Goal: Information Seeking & Learning: Check status

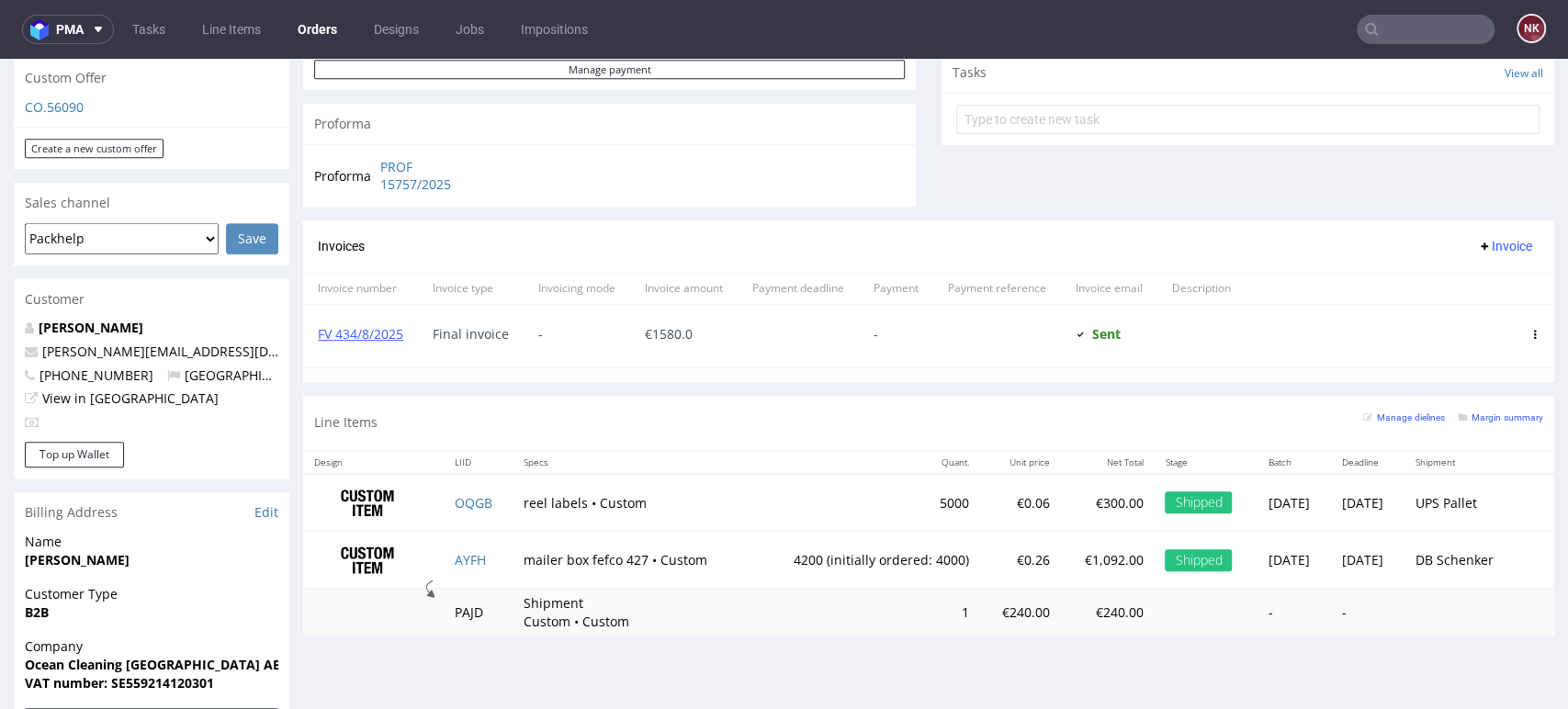
scroll to position [666, 0]
click at [372, 331] on link "FV 434/8/2025" at bounding box center [360, 333] width 85 height 18
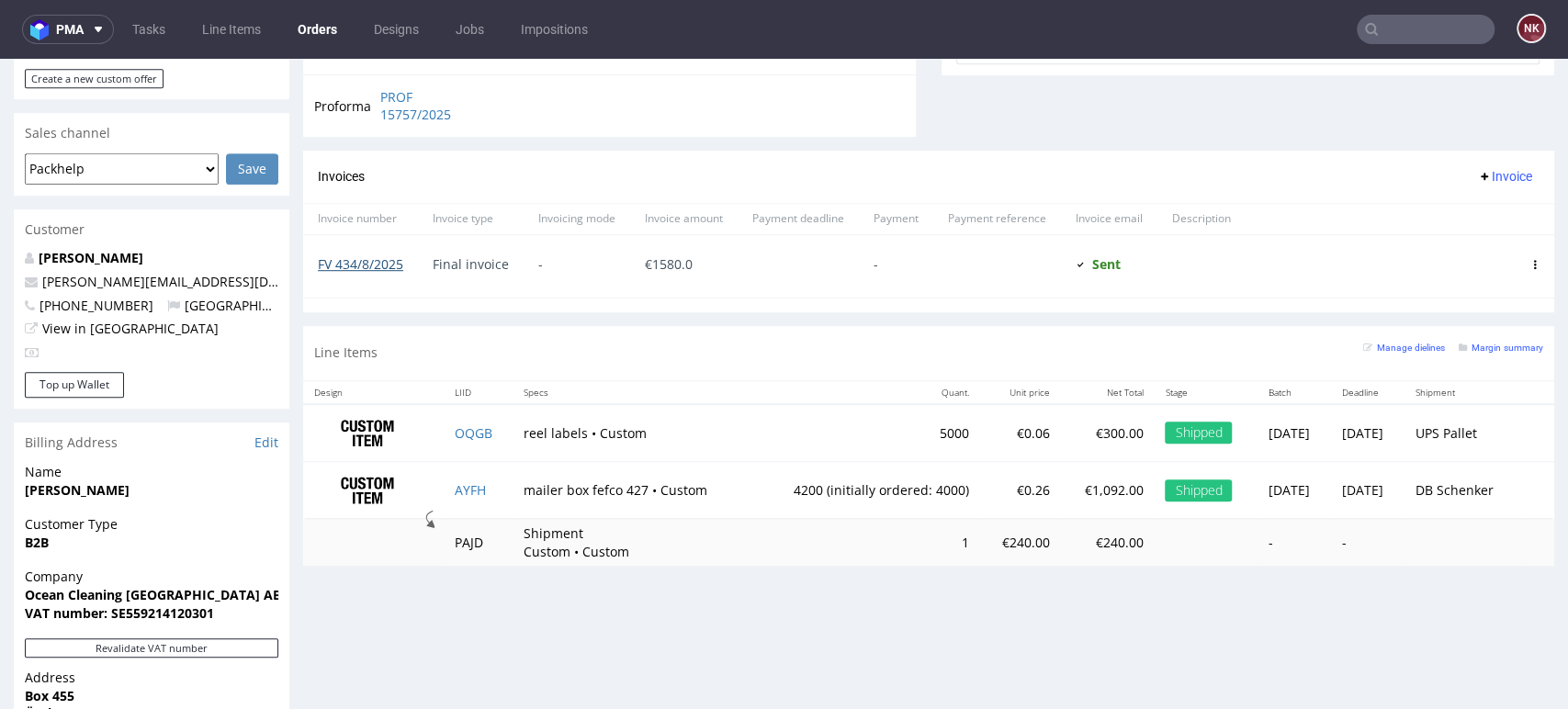
scroll to position [734, 0]
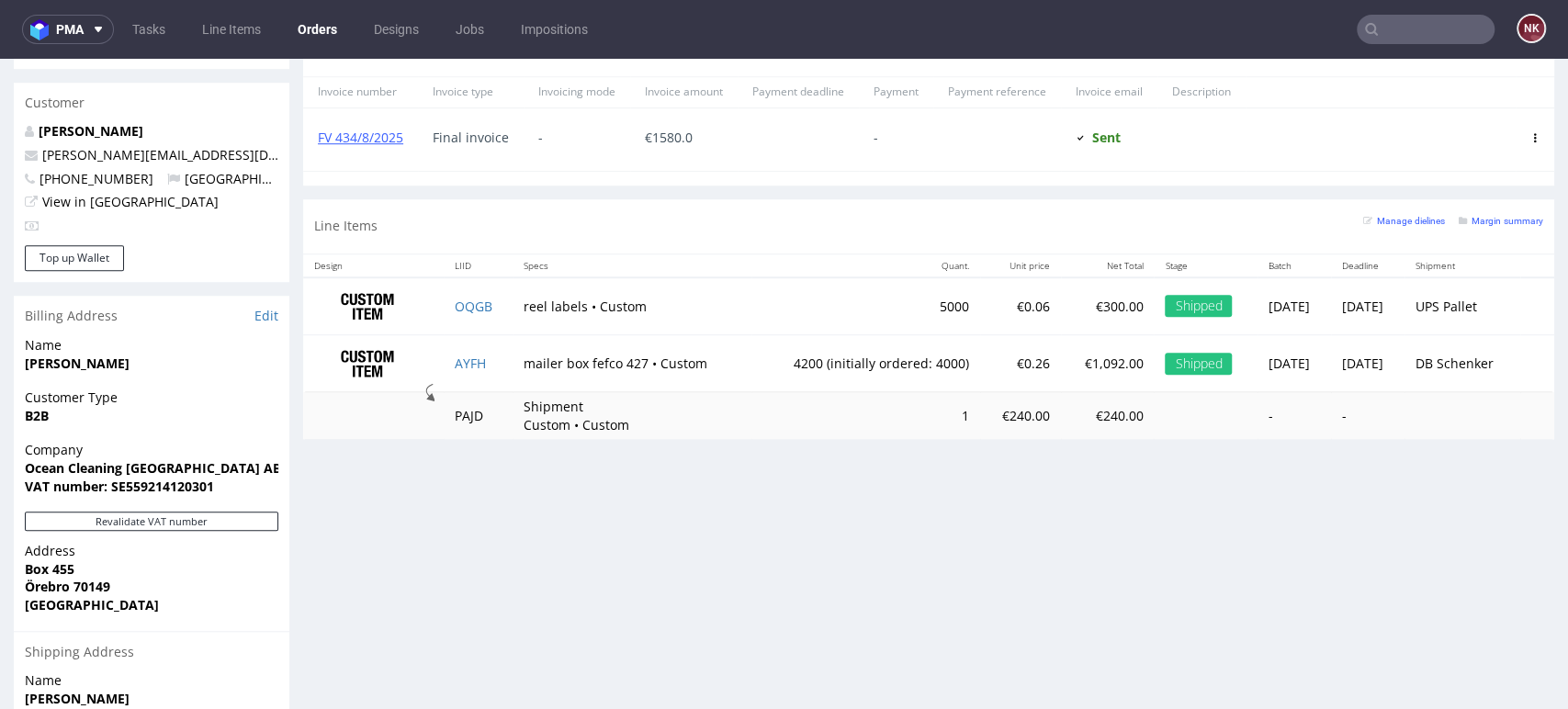
scroll to position [864, 0]
click at [1493, 552] on div "Progress Payment Due Payment “Received” Email - Line Items 2 DTP - Production -…" at bounding box center [928, 109] width 1251 height 1708
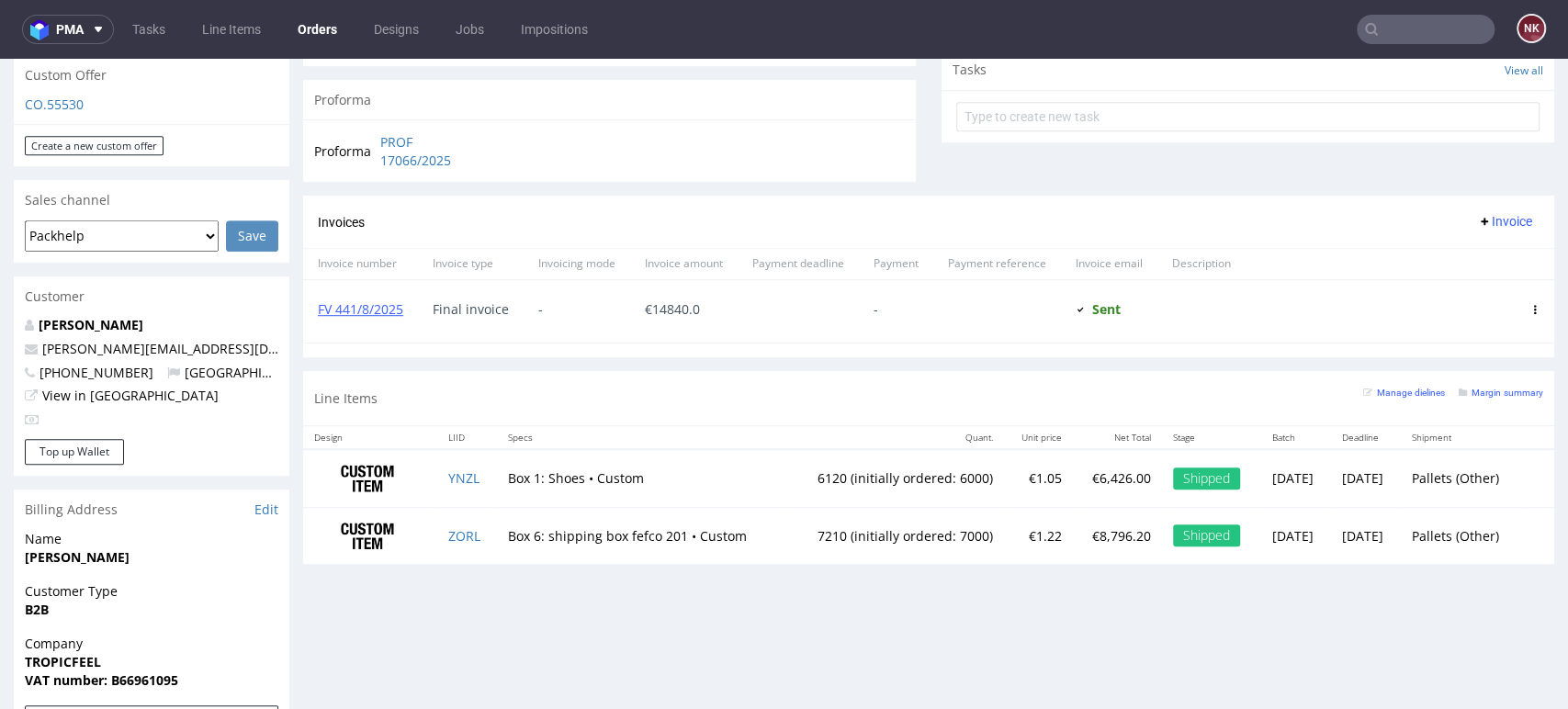
scroll to position [666, 0]
click at [380, 312] on link "FV 441/8/2025" at bounding box center [360, 311] width 85 height 18
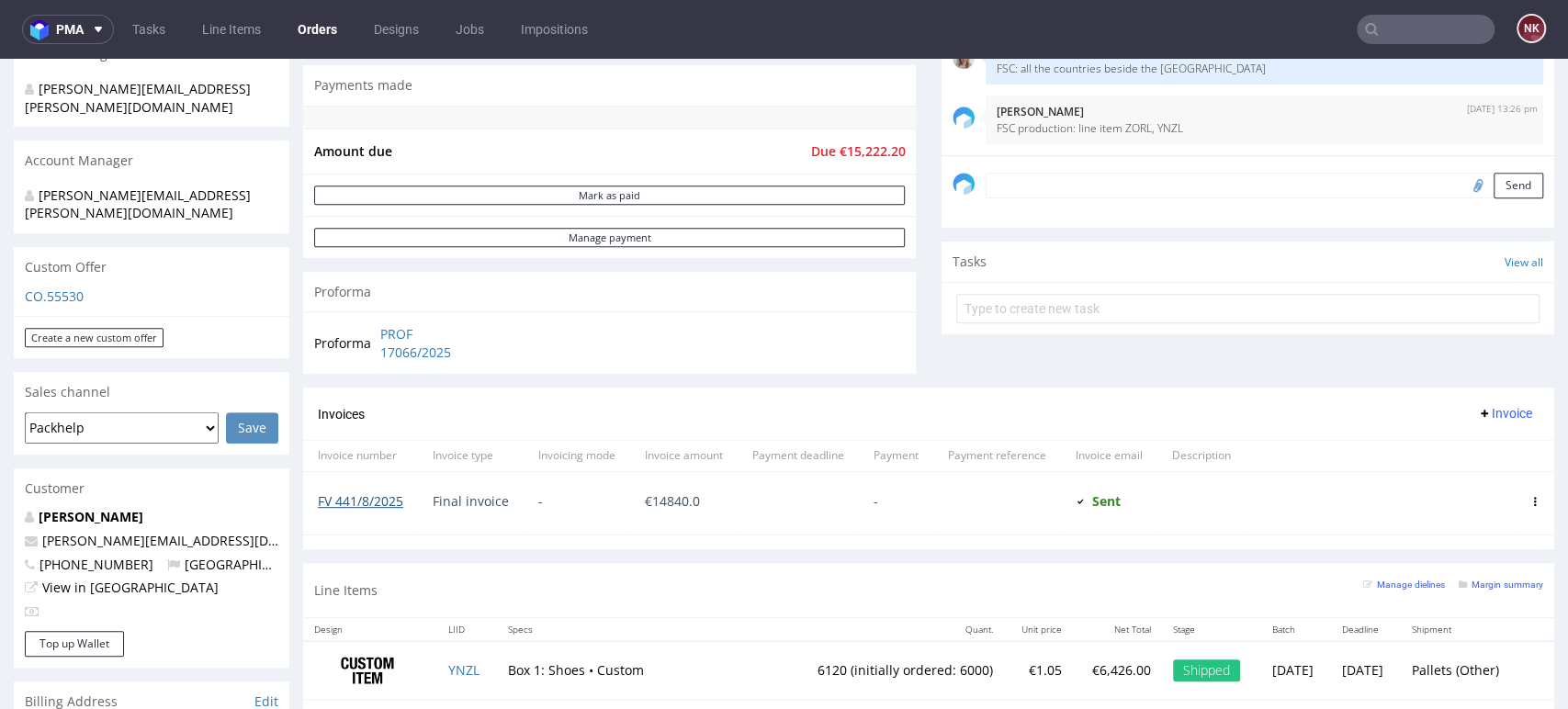
scroll to position [477, 0]
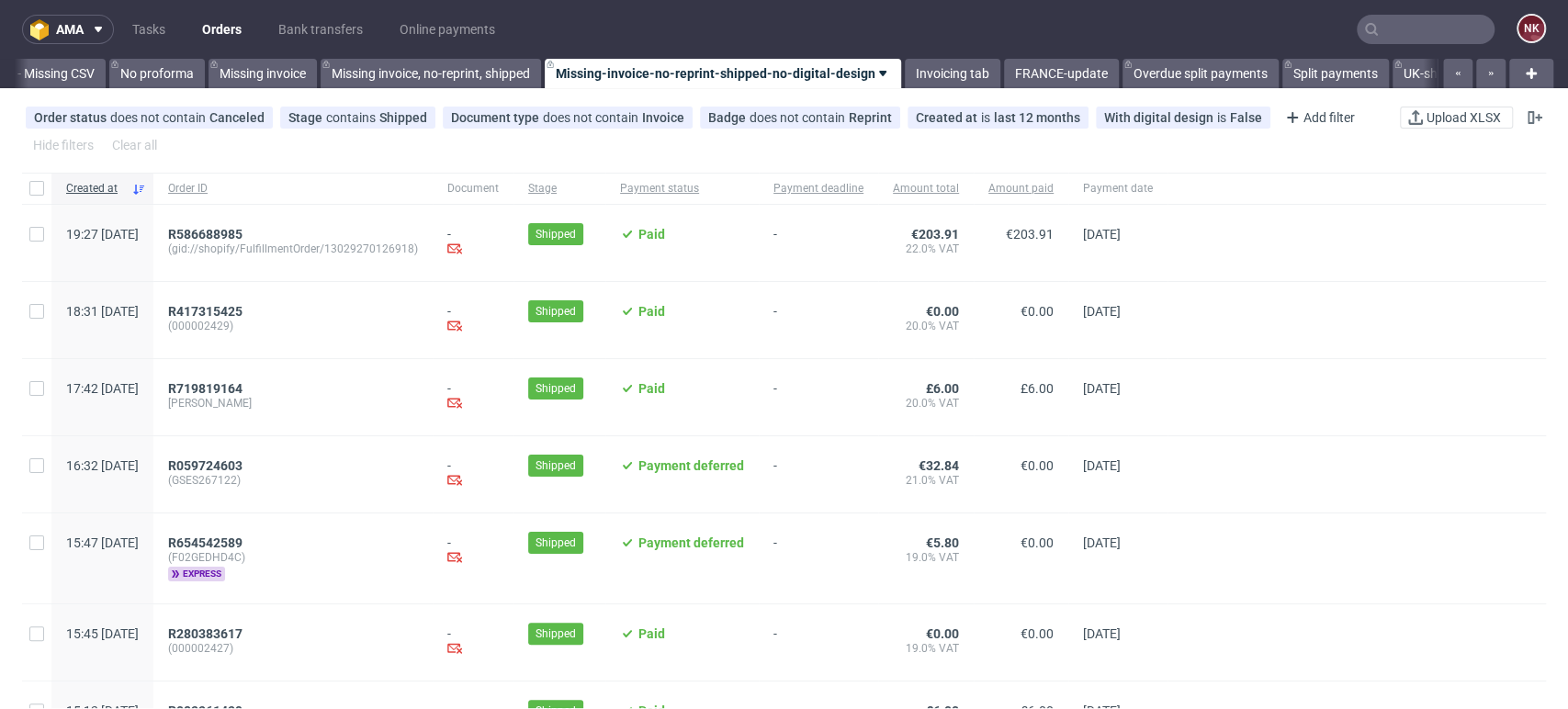
scroll to position [0, 2601]
click at [1325, 110] on div "Add filter" at bounding box center [1319, 117] width 81 height 29
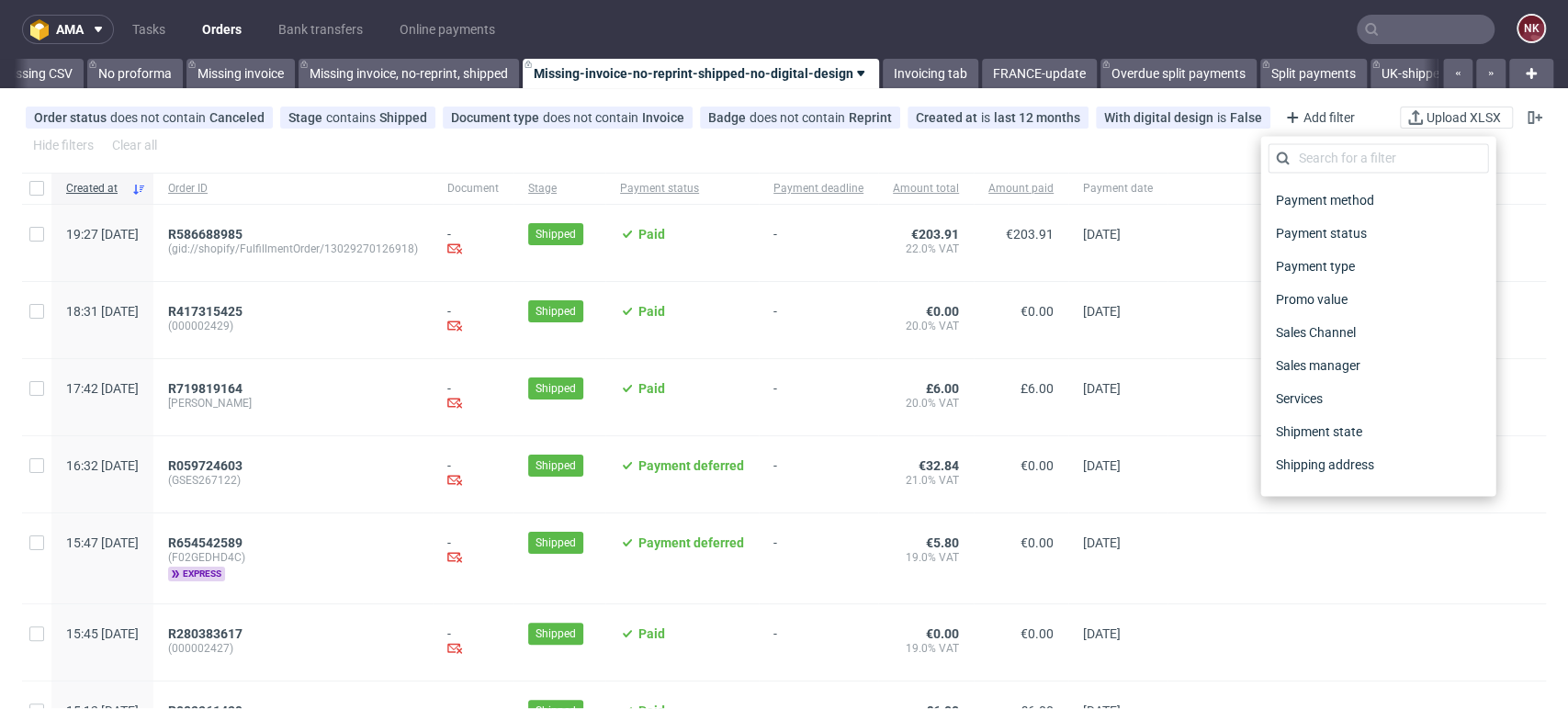
scroll to position [915, 0]
click at [1338, 245] on span "Sales Channel" at bounding box center [1317, 241] width 99 height 25
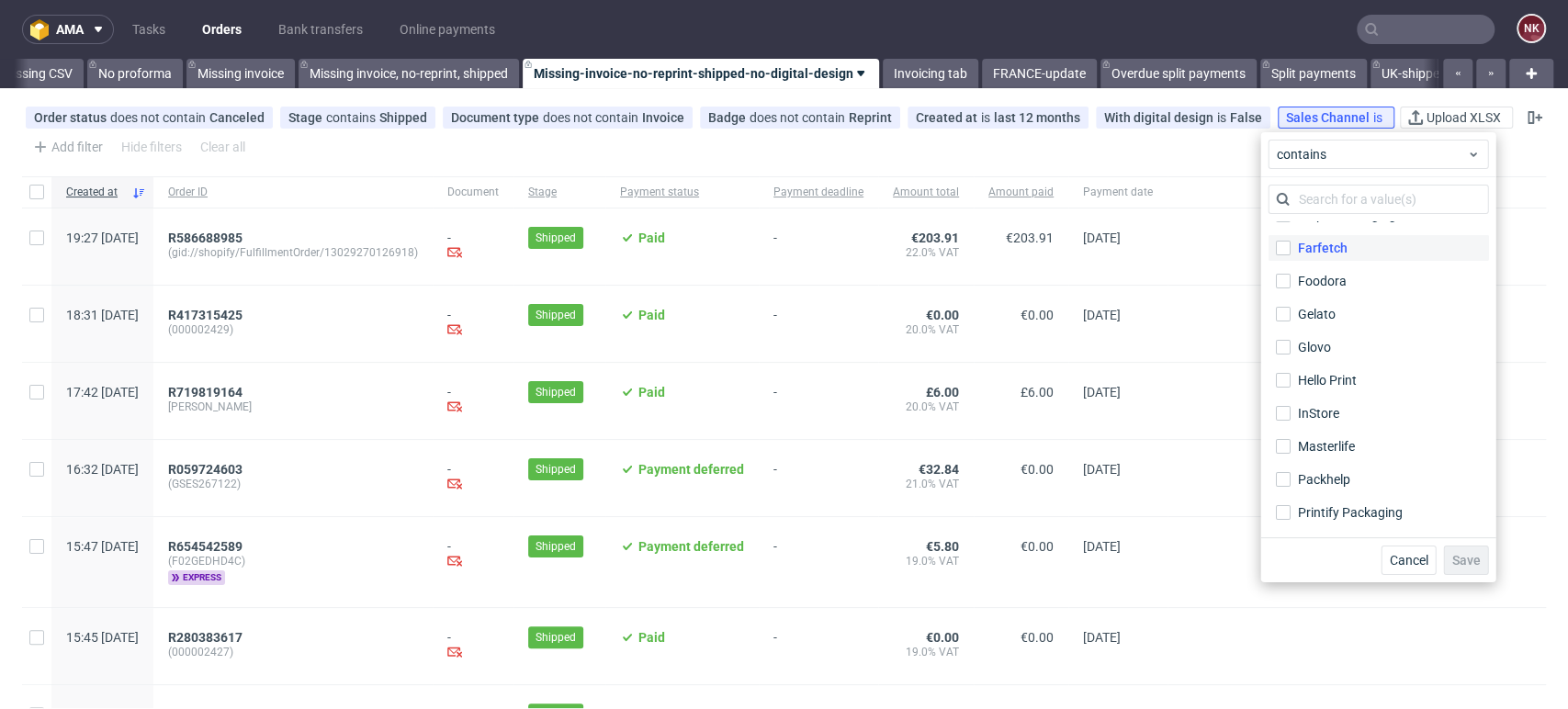
scroll to position [161, 0]
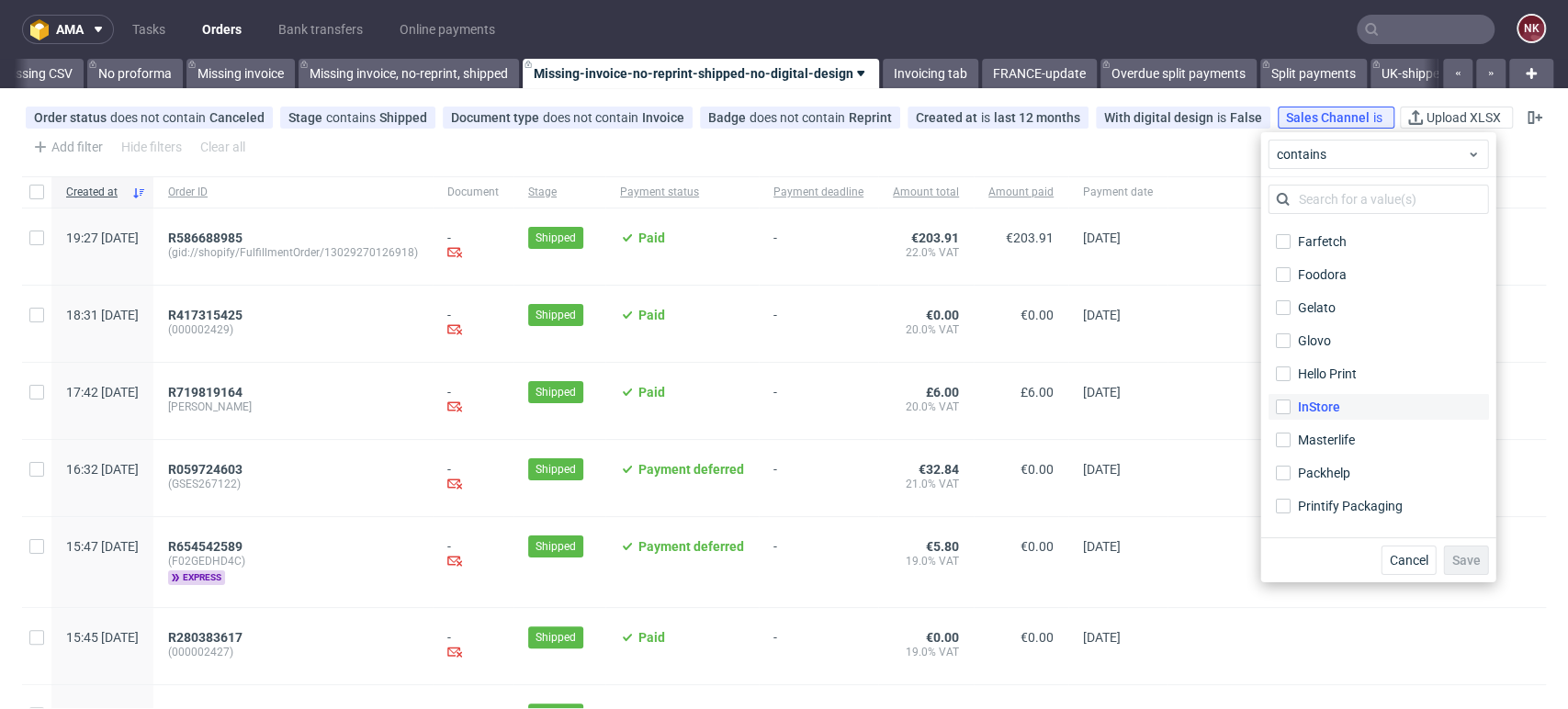
click at [1330, 413] on div "InStore" at bounding box center [1318, 407] width 42 height 19
click at [1290, 413] on input "InStore" at bounding box center [1282, 407] width 15 height 15
checkbox input "true"
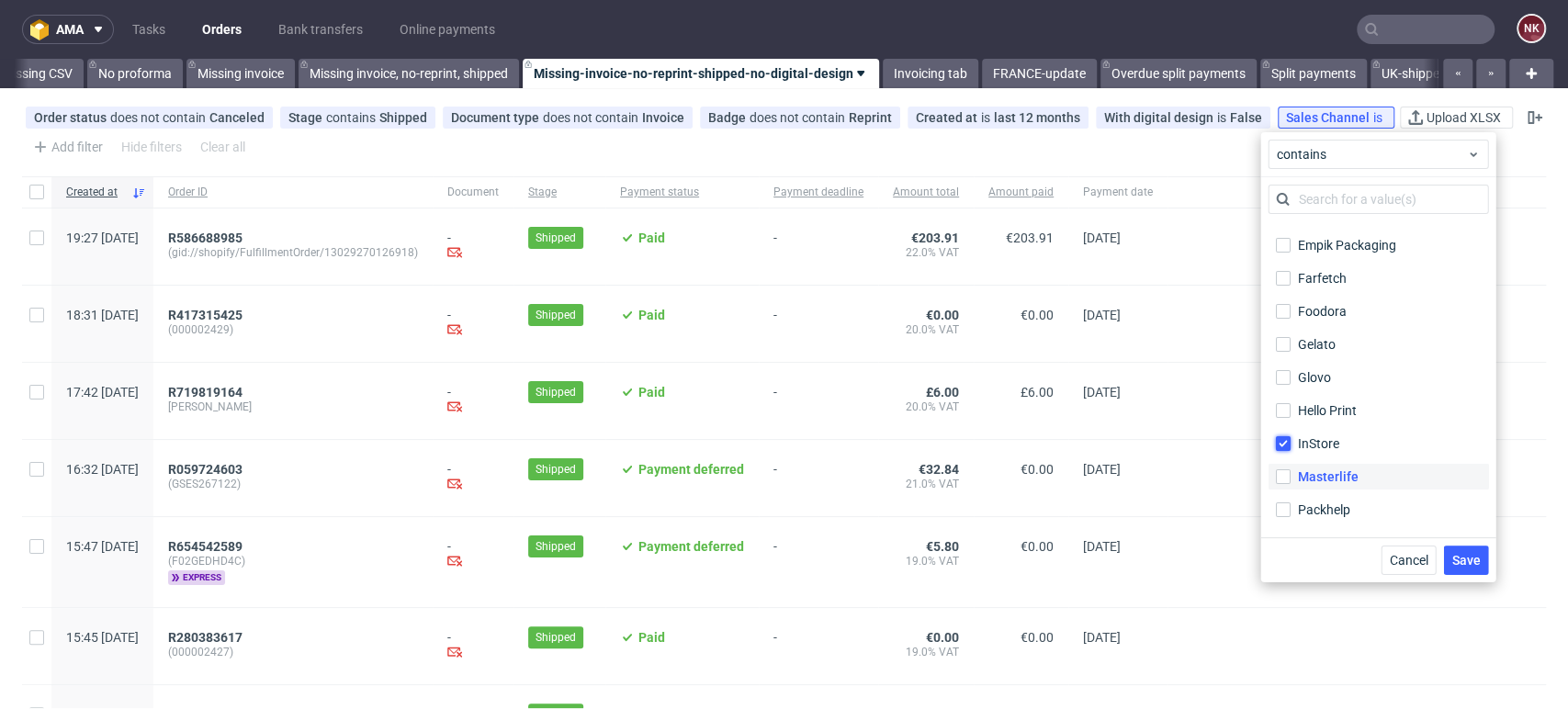
scroll to position [125, 0]
click at [1463, 564] on span "Save" at bounding box center [1465, 559] width 28 height 13
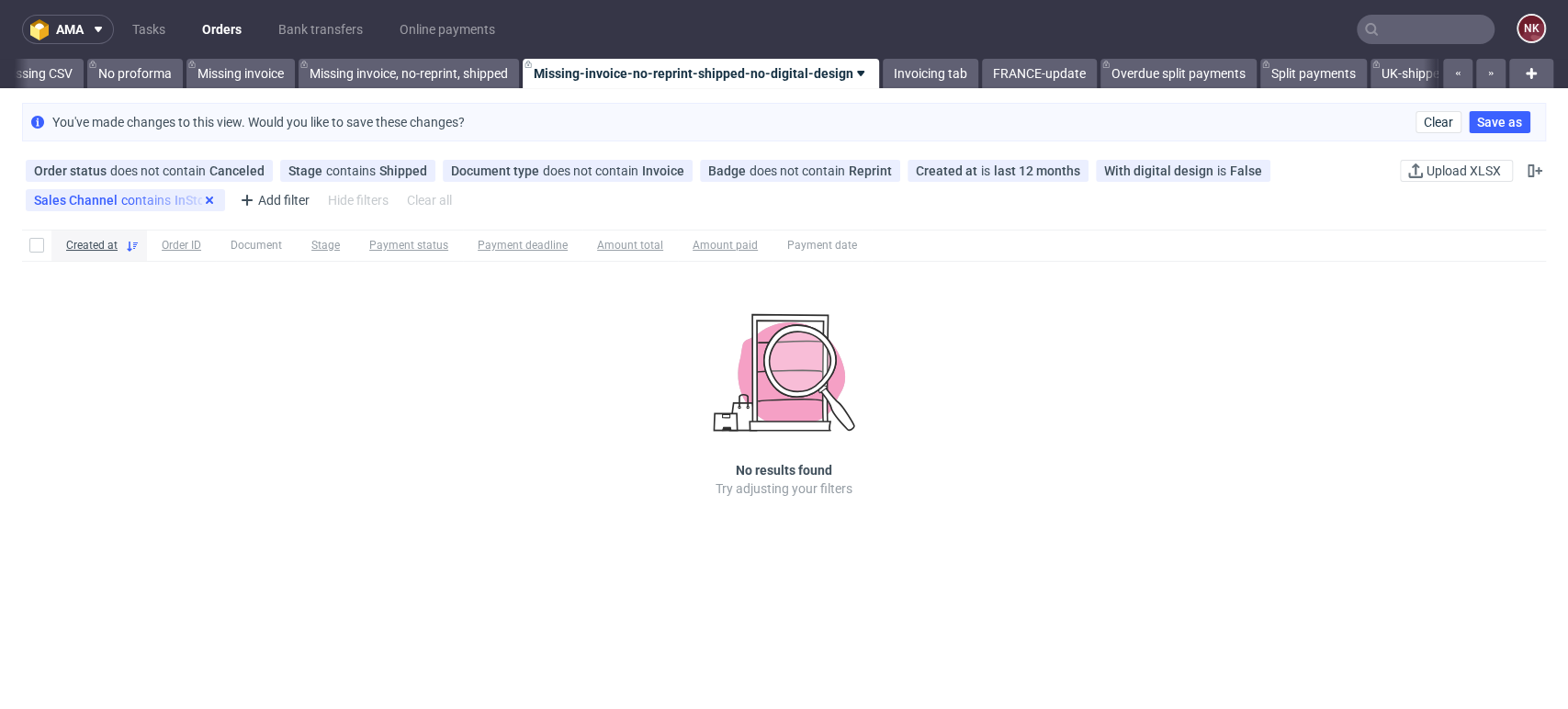
click at [205, 199] on use at bounding box center [209, 200] width 8 height 8
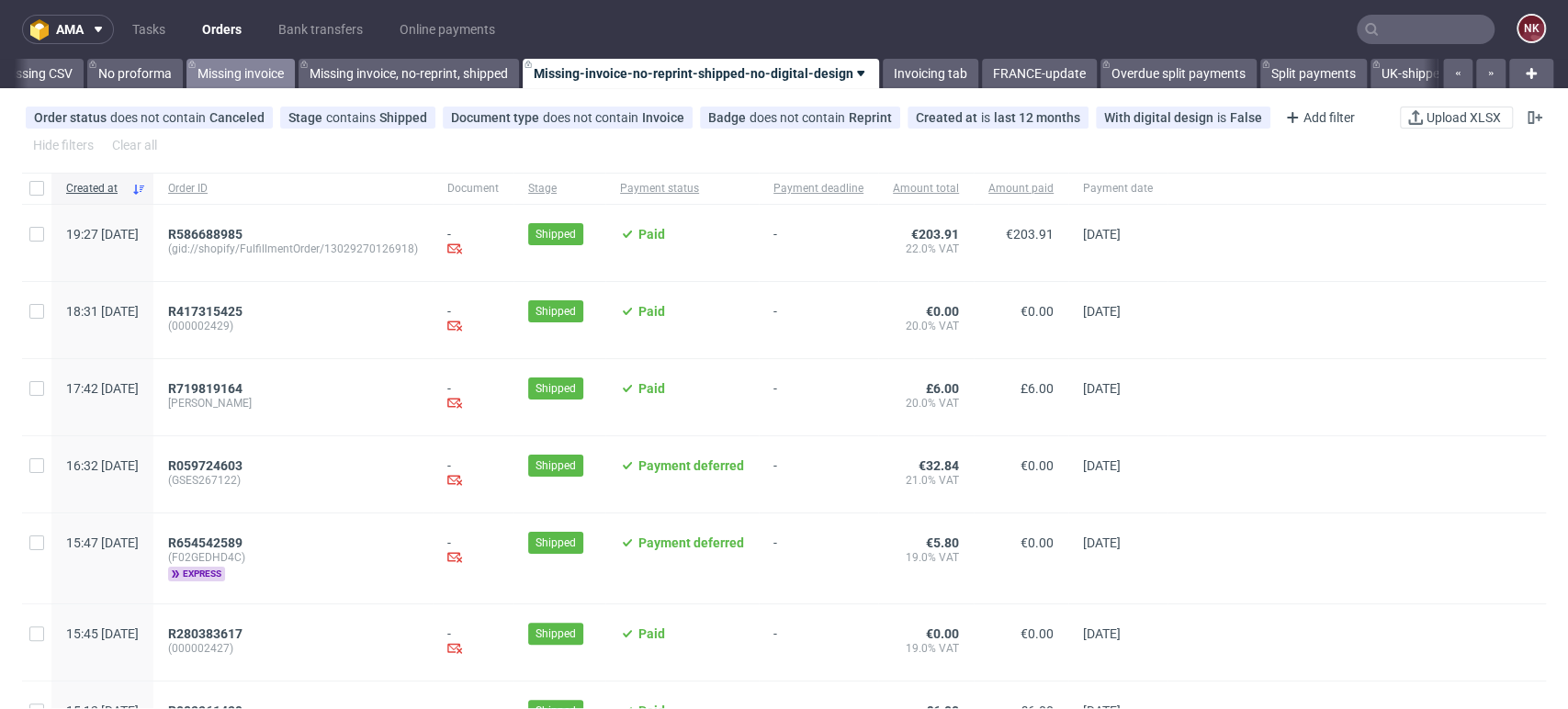
click at [248, 79] on link "Missing invoice" at bounding box center [241, 73] width 109 height 29
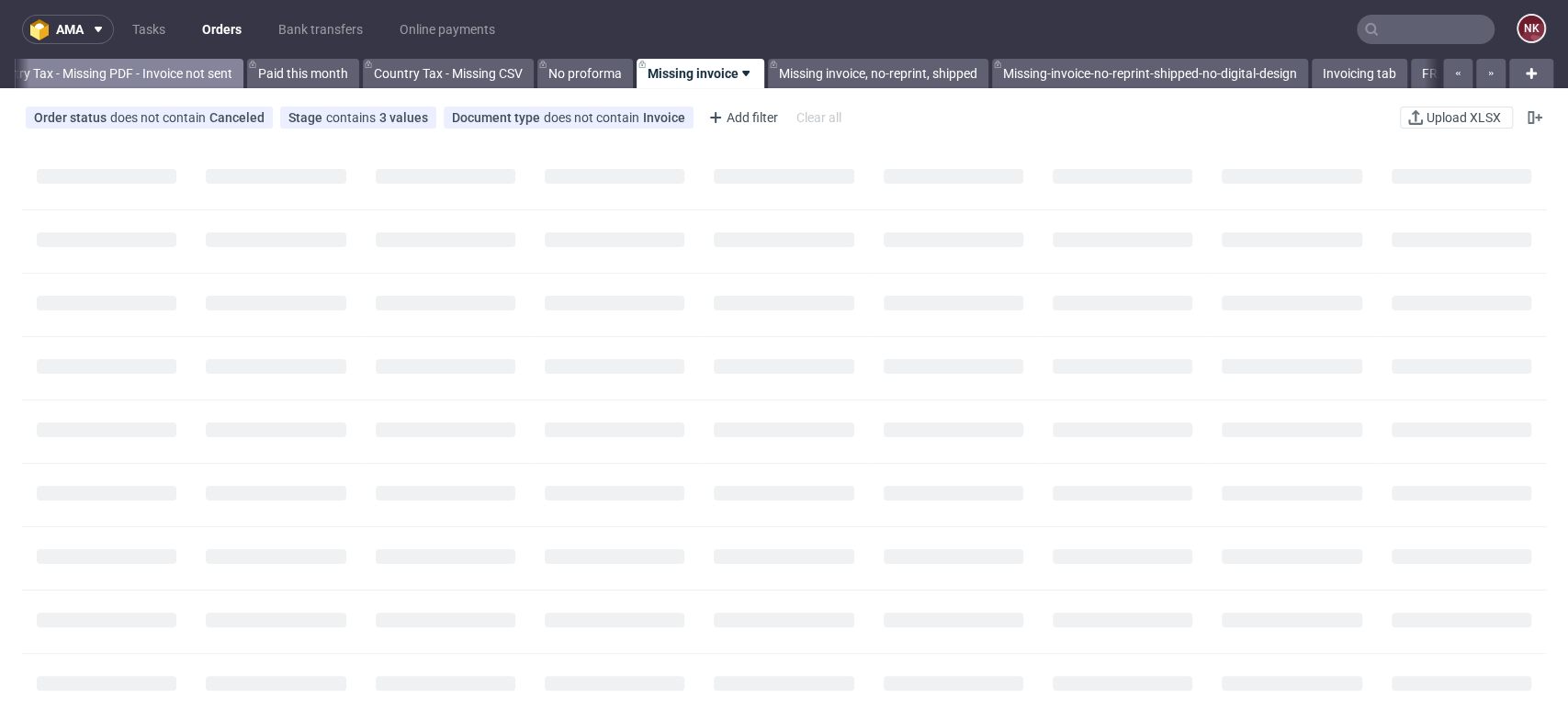
scroll to position [0, 2150]
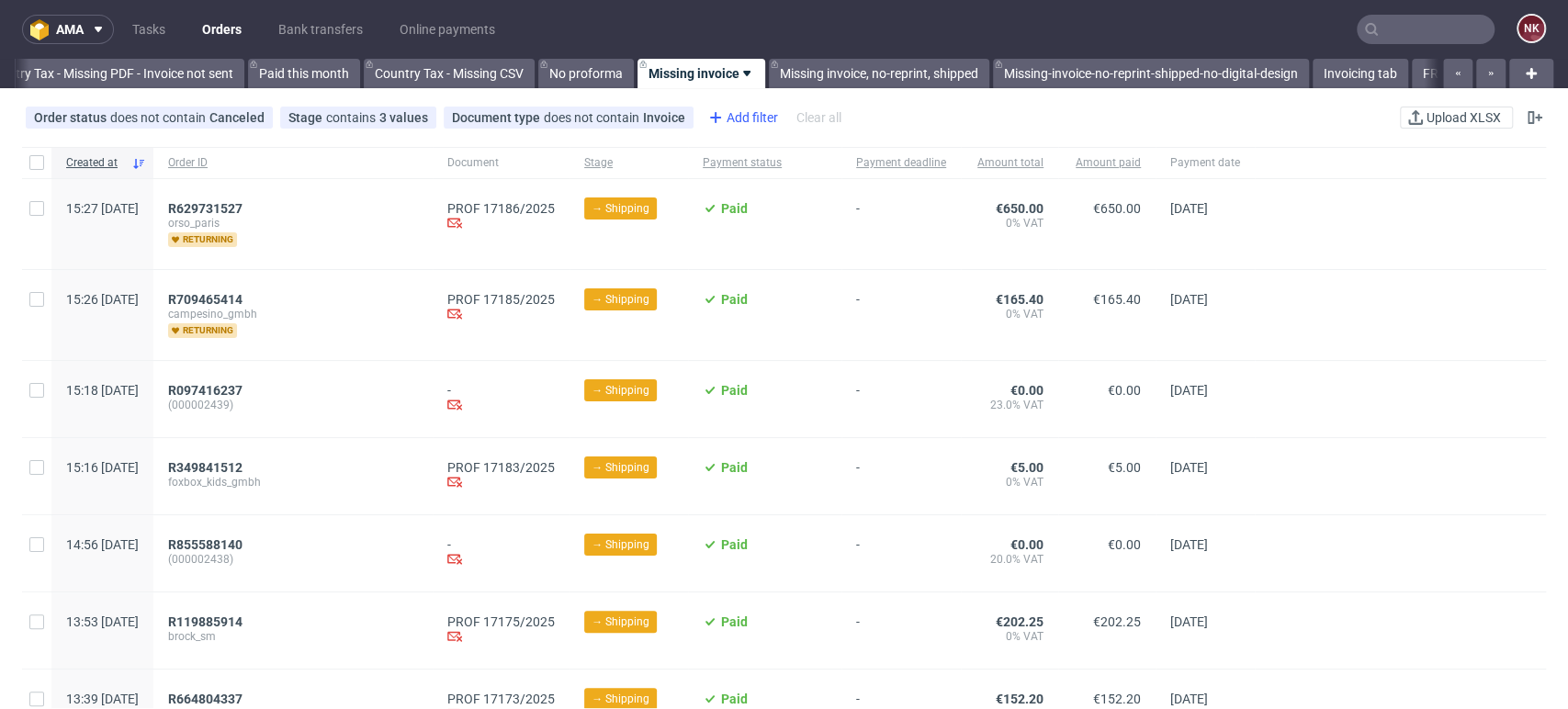
click at [740, 119] on div "Add filter" at bounding box center [741, 117] width 81 height 29
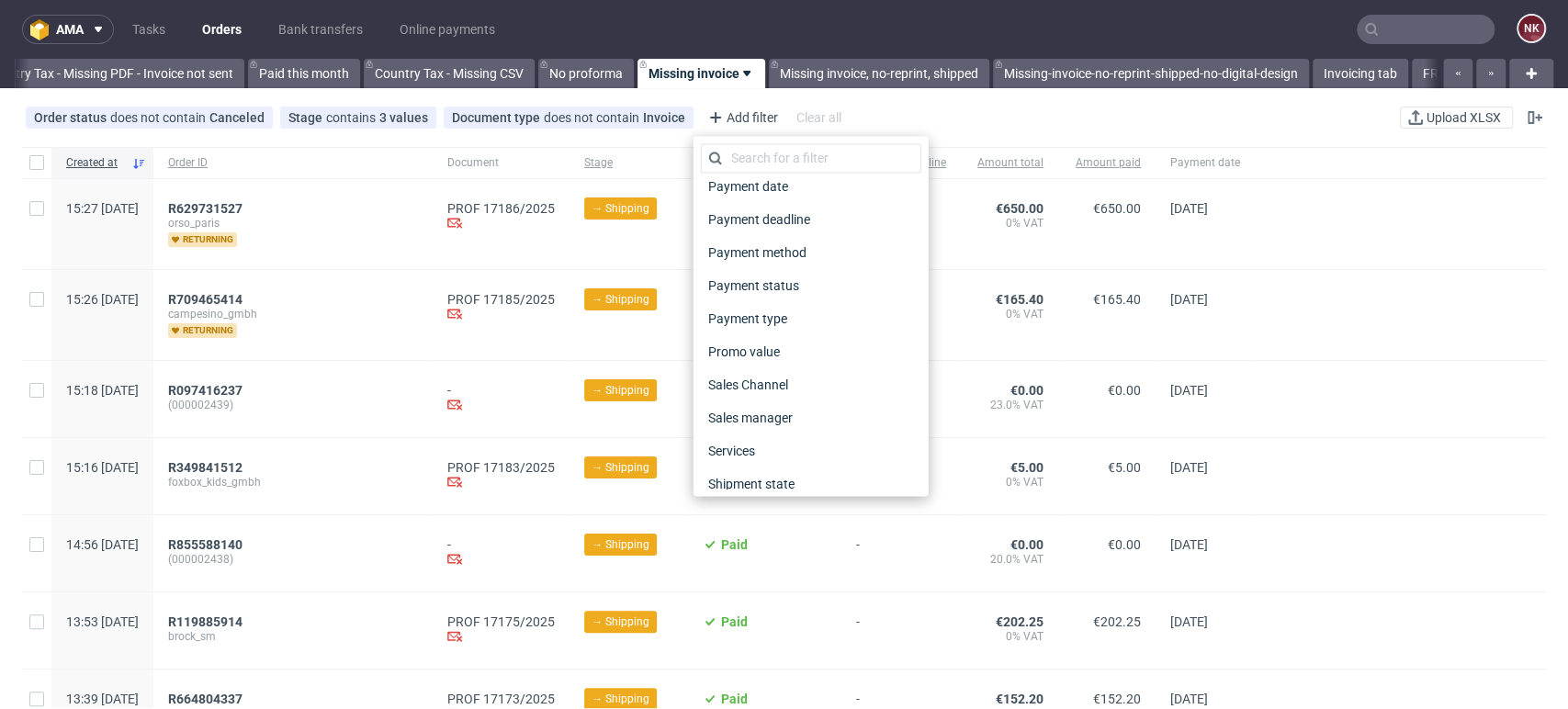
scroll to position [915, 0]
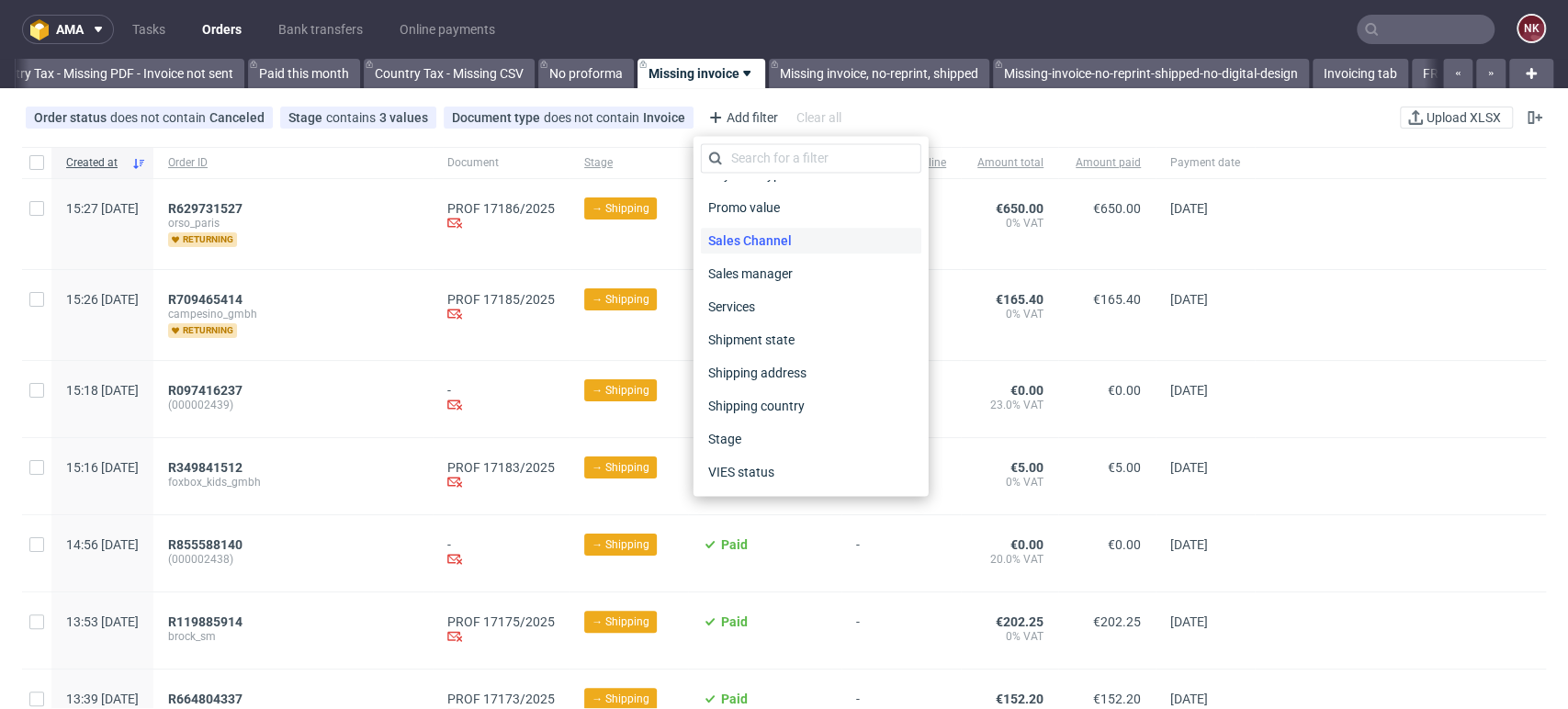
click at [769, 237] on span "Sales Channel" at bounding box center [750, 241] width 99 height 25
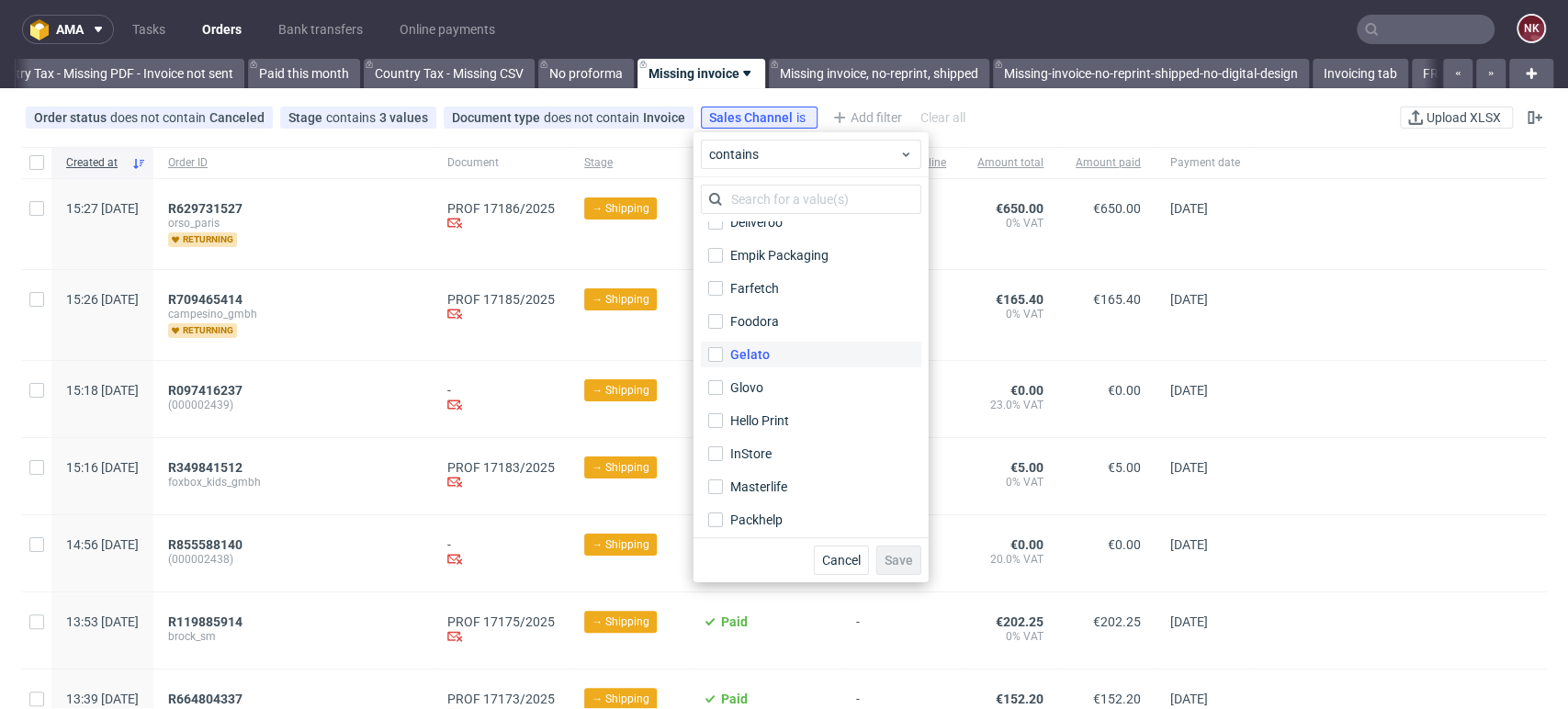
scroll to position [116, 0]
click at [748, 457] on div "InStore" at bounding box center [751, 452] width 42 height 19
click at [723, 457] on input "InStore" at bounding box center [715, 452] width 15 height 15
checkbox input "true"
click at [896, 554] on span "Save" at bounding box center [899, 559] width 28 height 13
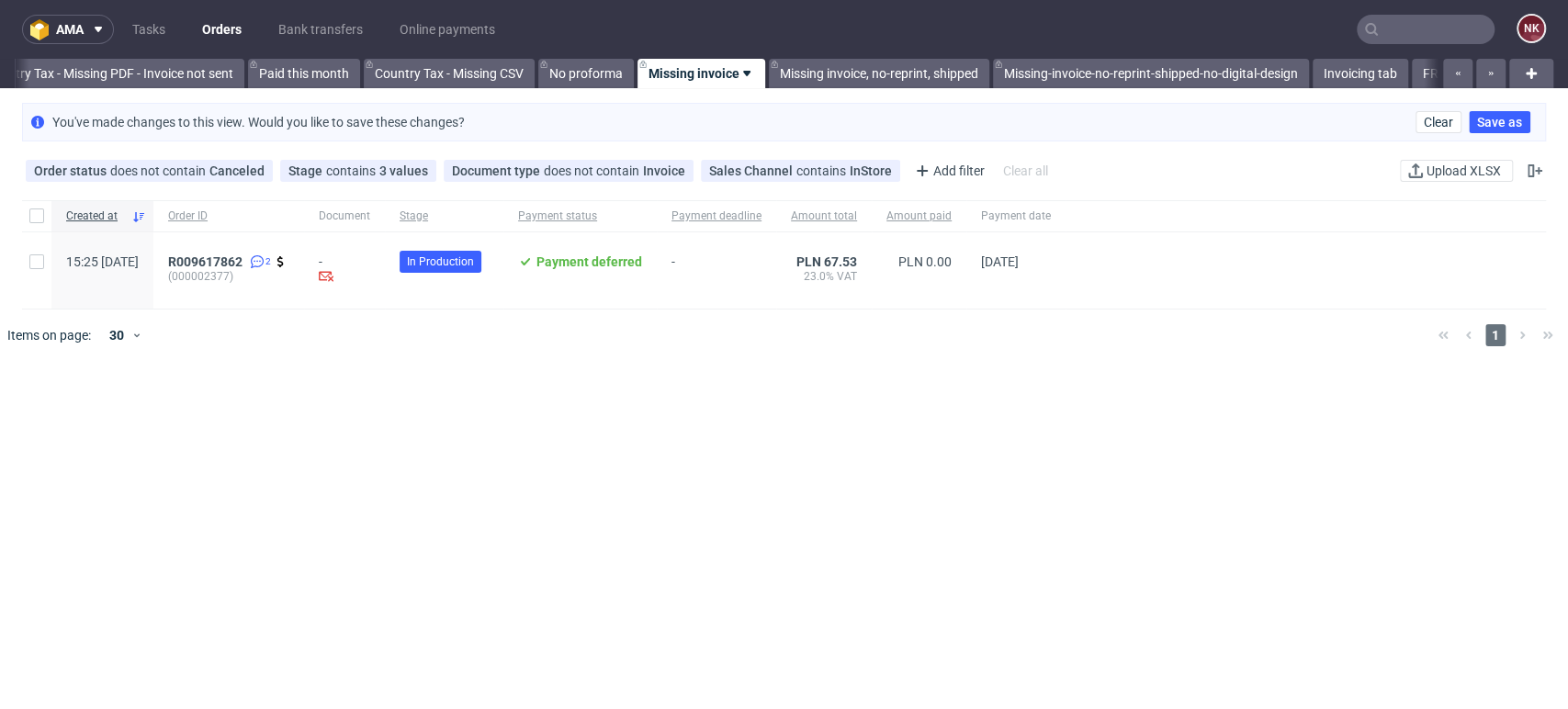
click at [1501, 563] on div "Created at Order ID Document Stage Payment status Payment deadline Amount total…" at bounding box center [784, 547] width 1568 height 709
click at [1523, 542] on div "Created at Order ID Document Stage Payment status Payment deadline Amount total…" at bounding box center [784, 547] width 1568 height 709
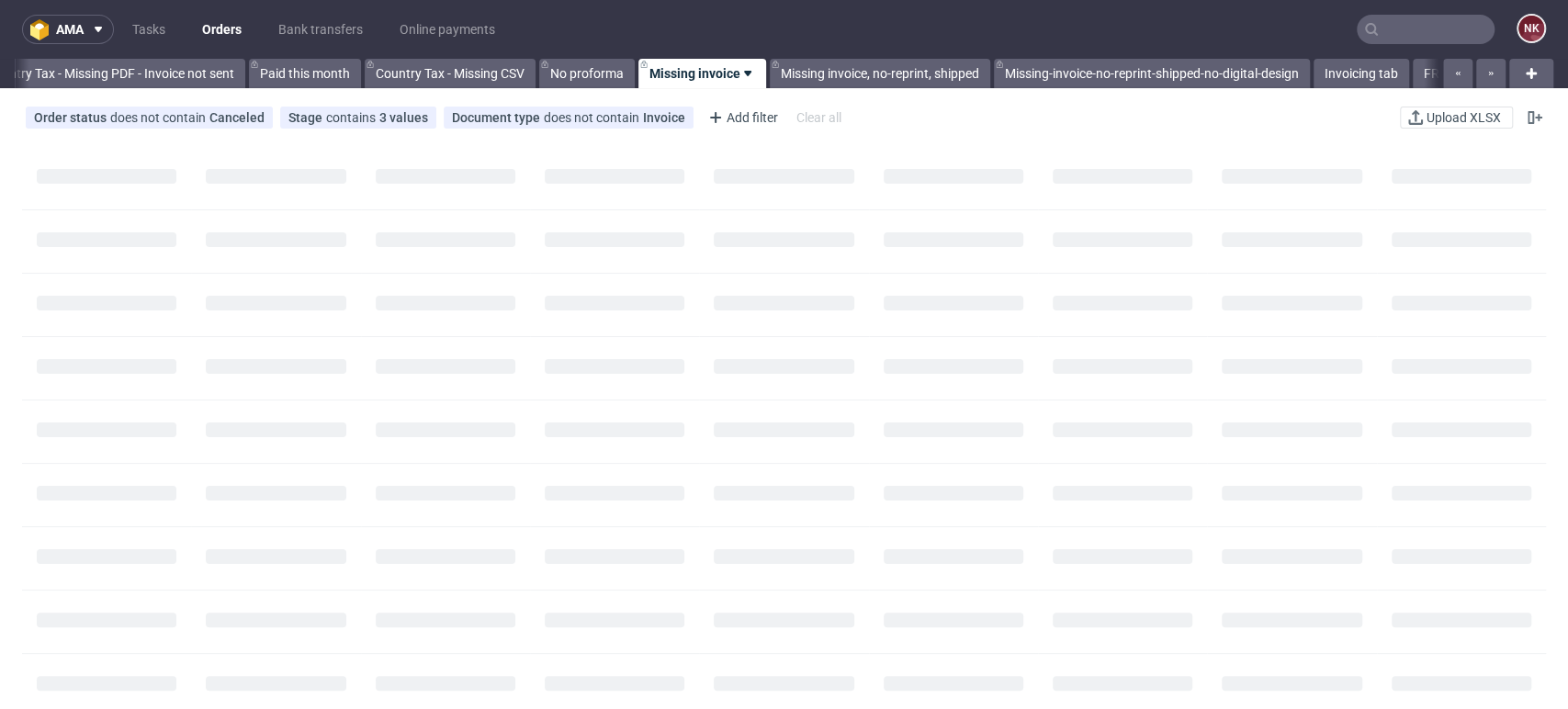
scroll to position [0, 2150]
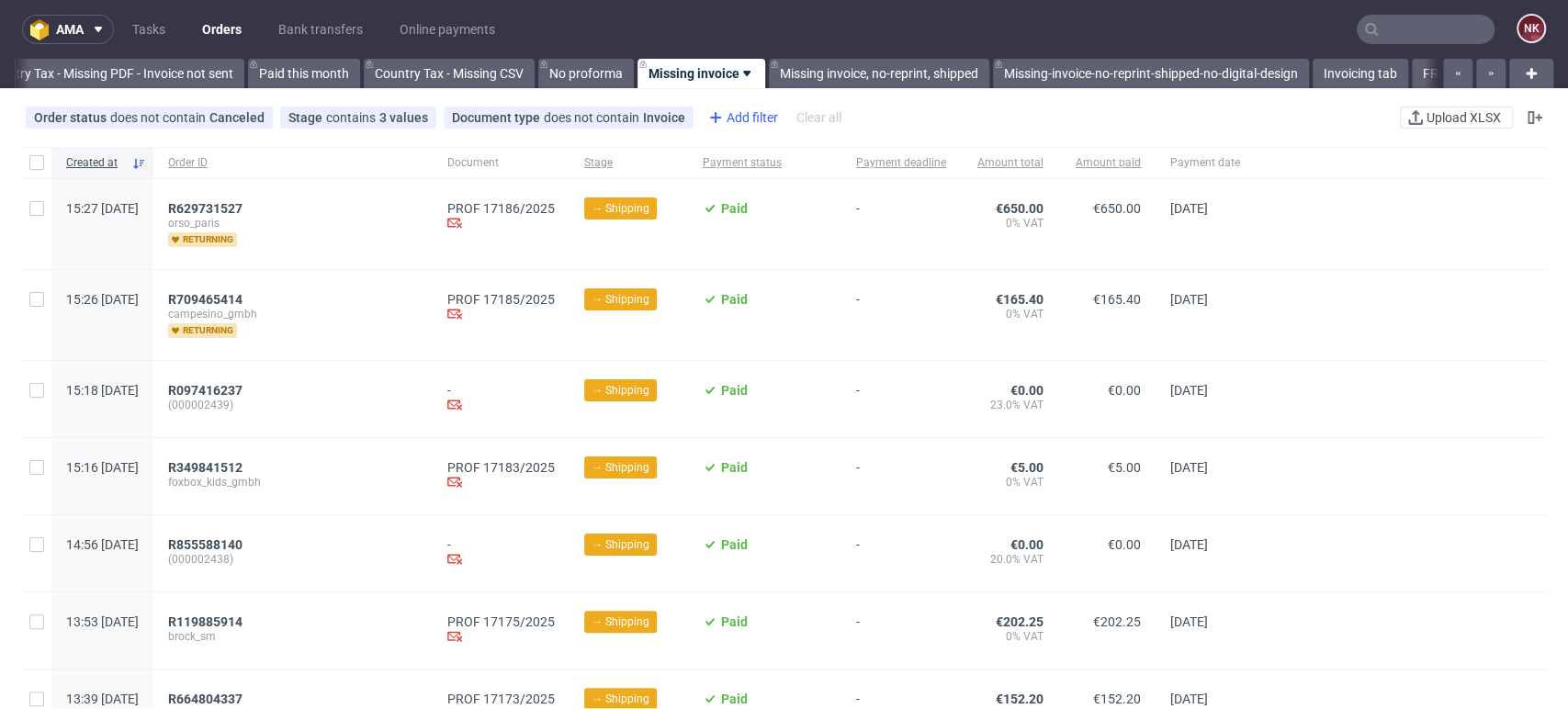
click at [735, 113] on div "Add filter" at bounding box center [741, 117] width 81 height 29
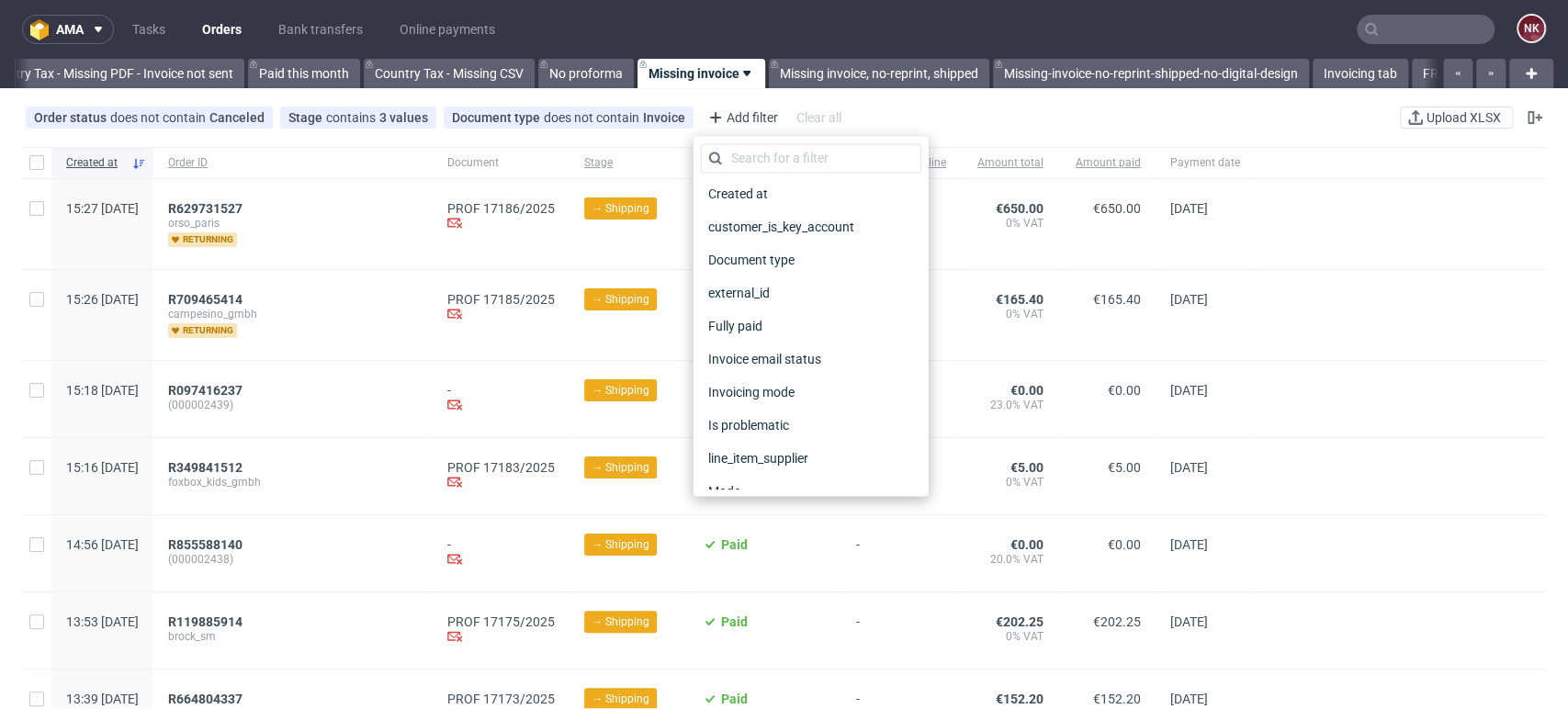
scroll to position [915, 0]
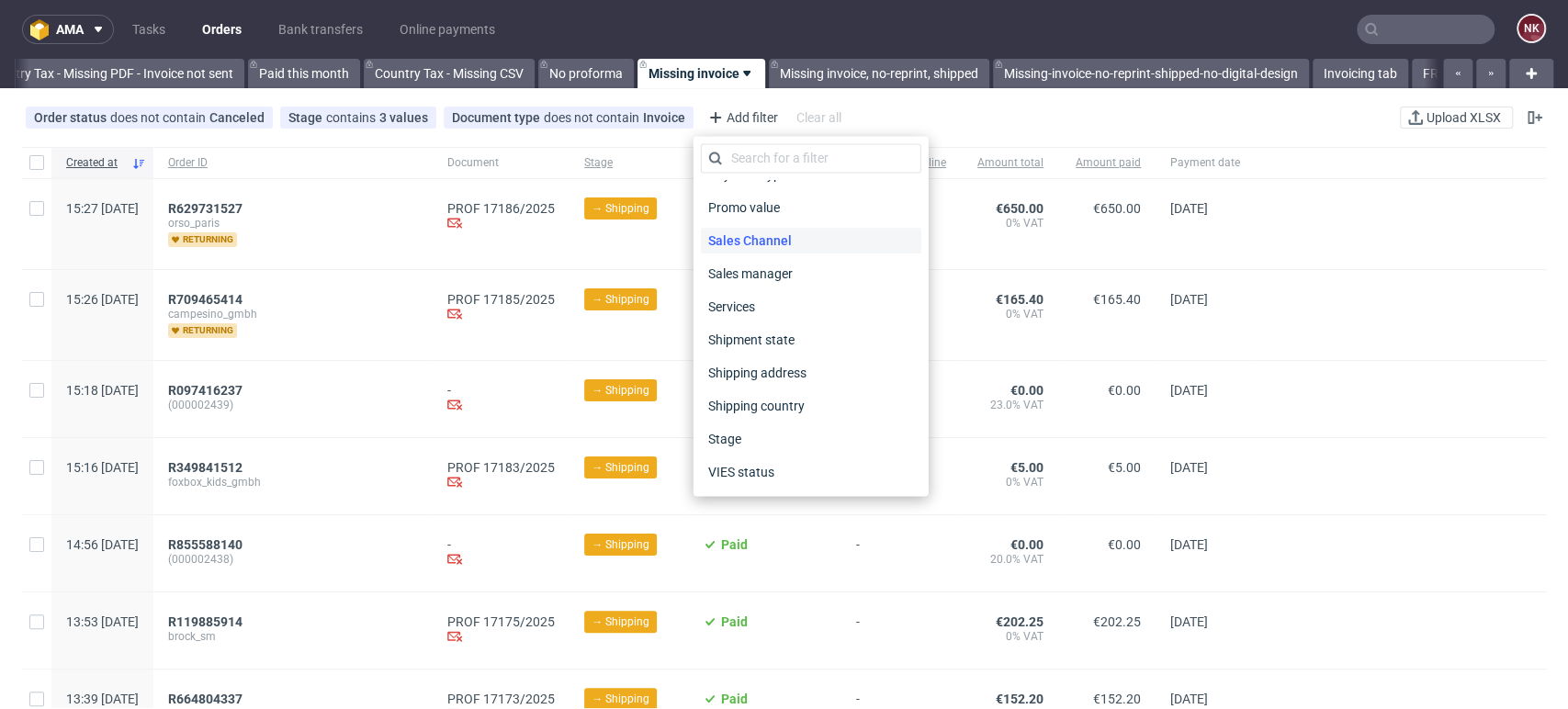
click at [788, 248] on span "Sales Channel" at bounding box center [750, 241] width 99 height 25
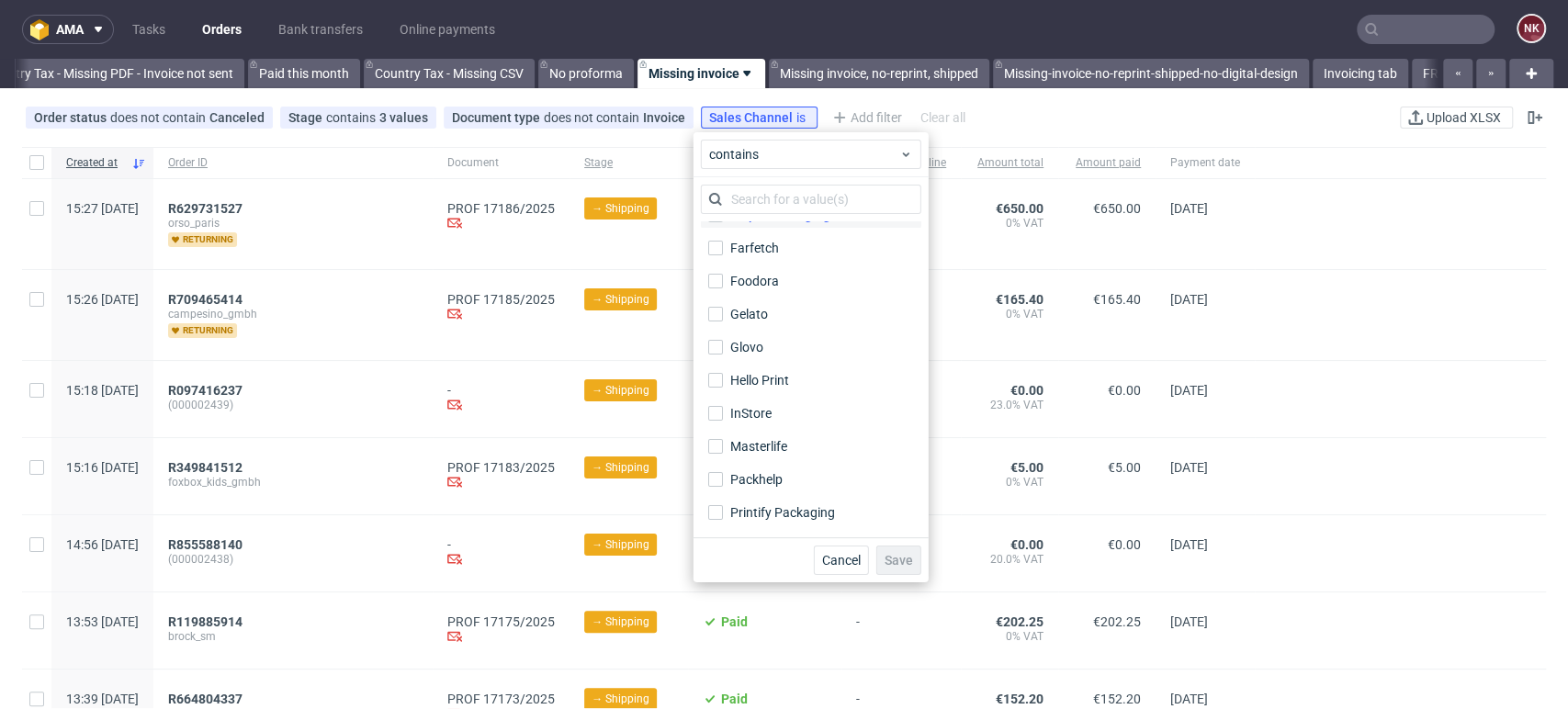
scroll to position [157, 0]
click at [716, 411] on input "InStore" at bounding box center [715, 411] width 15 height 15
checkbox input "true"
click at [890, 562] on span "Save" at bounding box center [899, 559] width 28 height 13
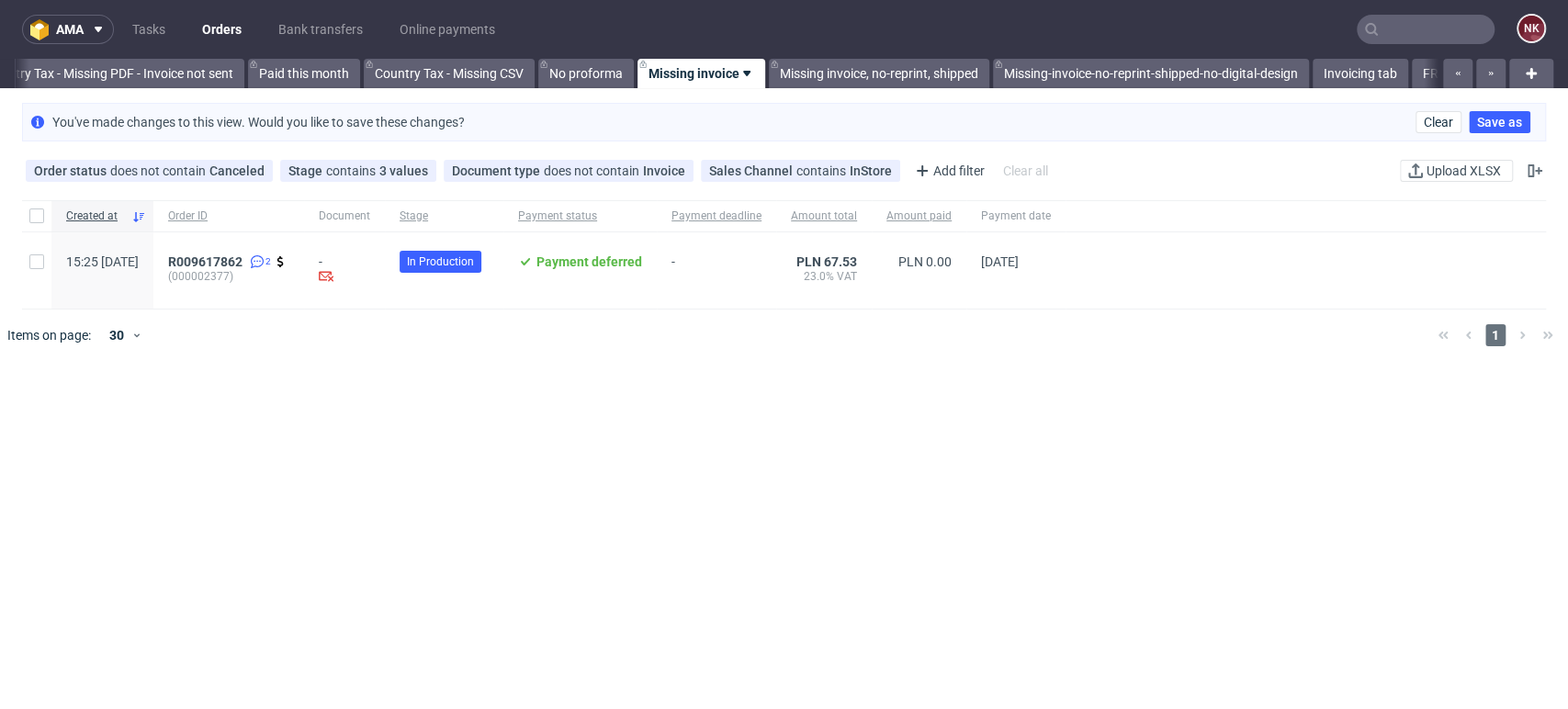
click at [1481, 525] on div "Created at Order ID Document Stage Payment status Payment deadline Amount total…" at bounding box center [784, 547] width 1568 height 709
